Goal: Information Seeking & Learning: Learn about a topic

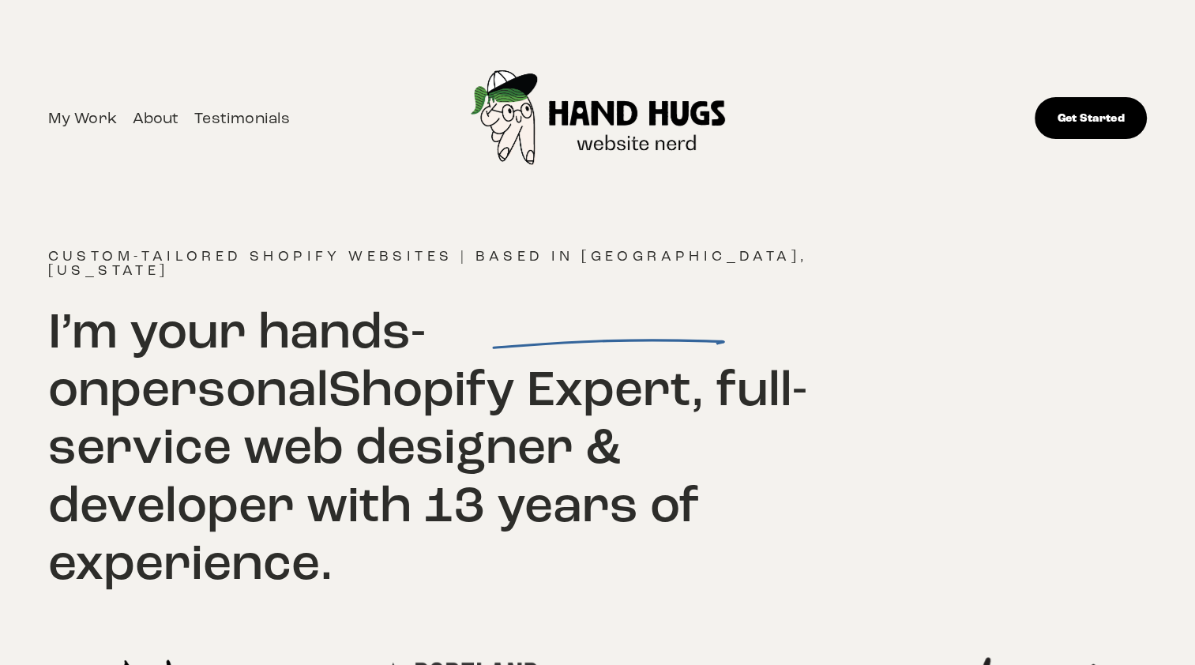
click at [163, 119] on link "About" at bounding box center [156, 118] width 47 height 26
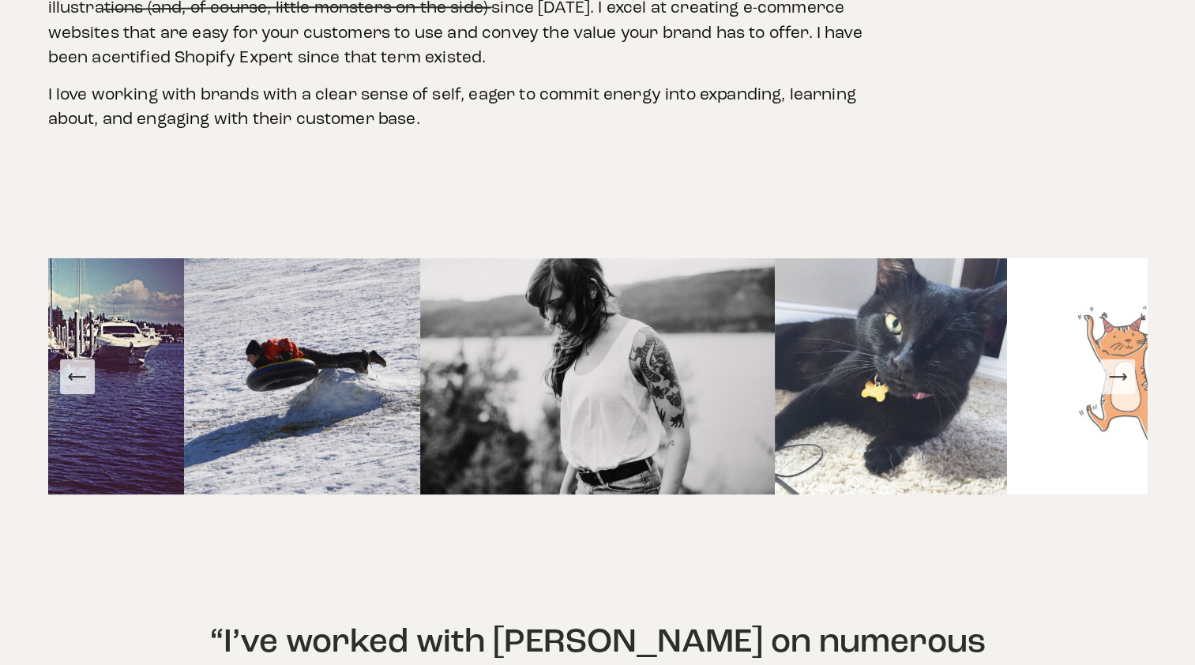
scroll to position [821, 0]
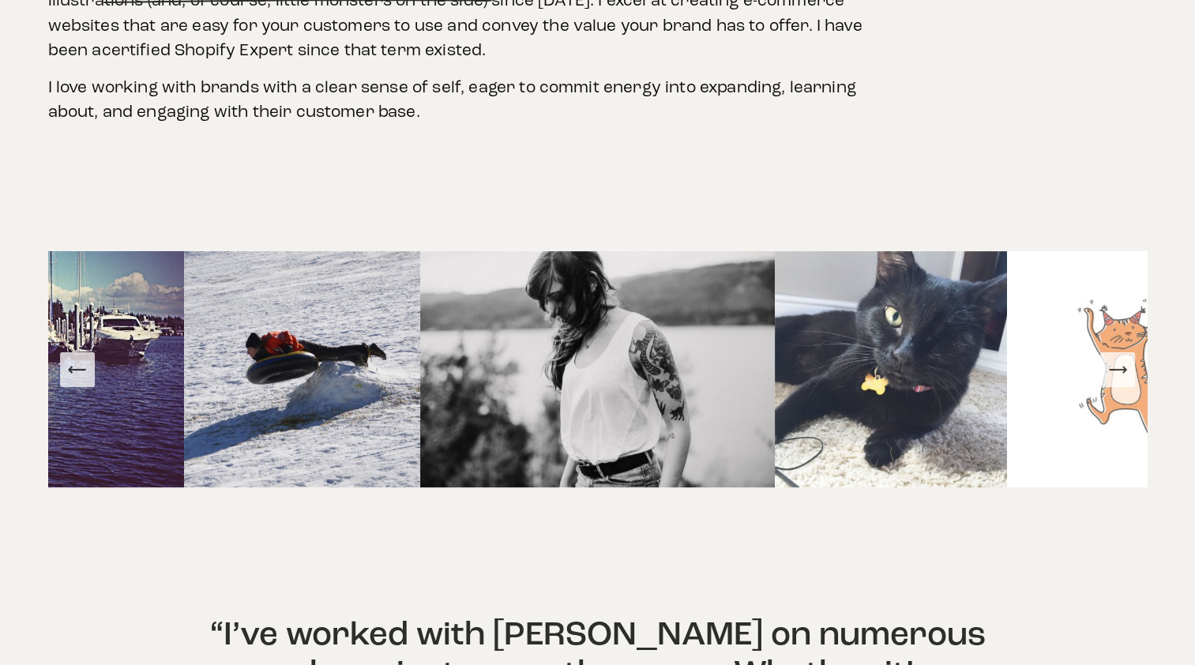
click at [1121, 358] on icon "Next Slide" at bounding box center [1117, 369] width 22 height 22
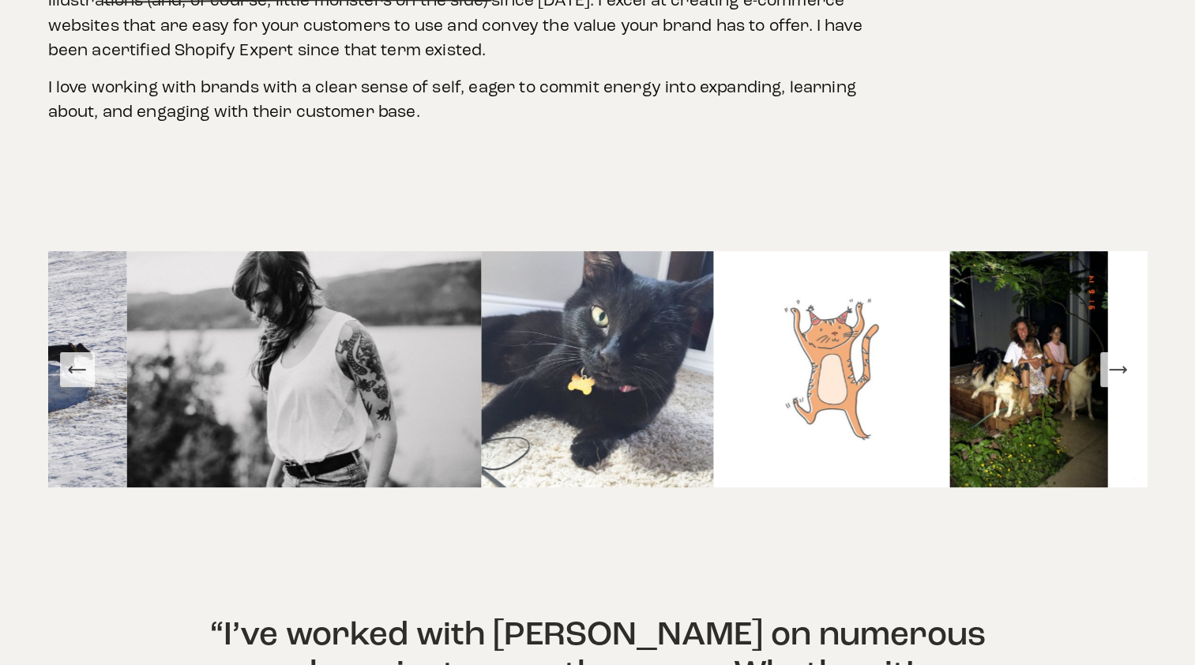
click at [1121, 358] on icon "Next Slide" at bounding box center [1117, 369] width 22 height 22
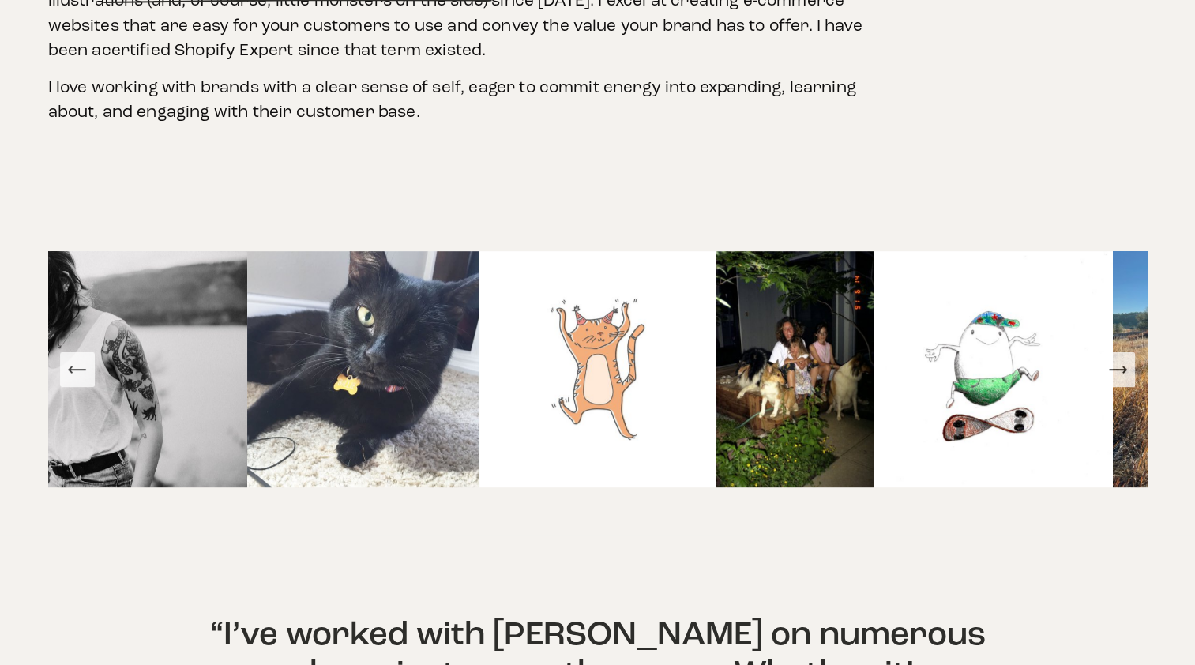
click at [807, 348] on img at bounding box center [794, 369] width 158 height 236
click at [1118, 358] on icon "Next Slide" at bounding box center [1117, 369] width 22 height 22
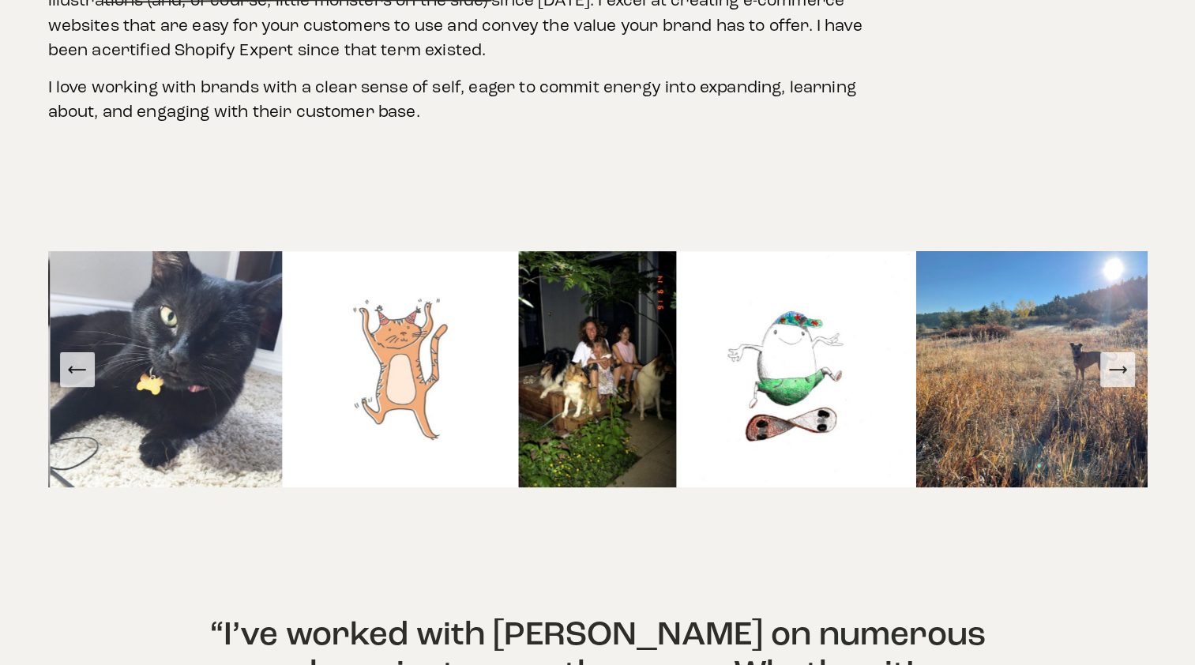
click at [1118, 358] on icon "Next Slide" at bounding box center [1117, 369] width 22 height 22
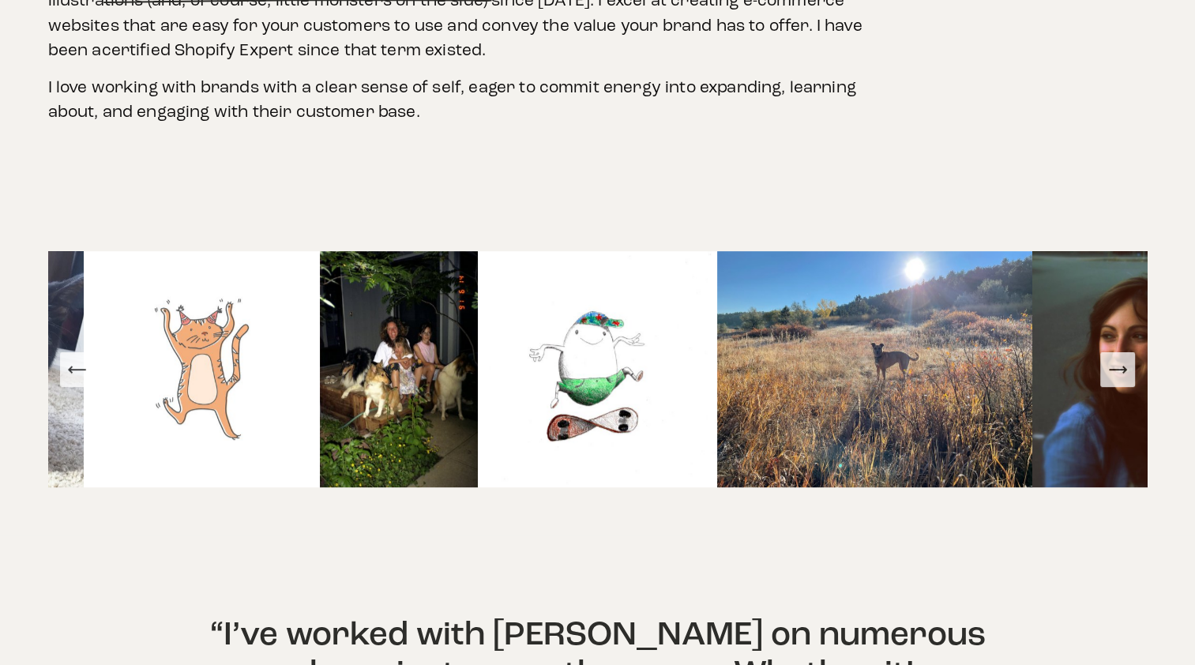
click at [1118, 358] on icon "Next Slide" at bounding box center [1117, 369] width 22 height 22
